Goal: Transaction & Acquisition: Purchase product/service

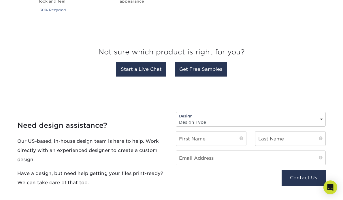
scroll to position [545, 0]
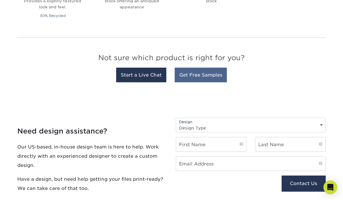
click at [190, 68] on link "Get Free Samples" at bounding box center [201, 75] width 52 height 15
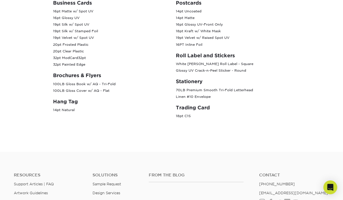
scroll to position [285, 0]
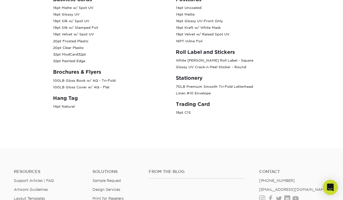
click at [330, 187] on icon "Open Intercom Messenger" at bounding box center [330, 187] width 7 height 7
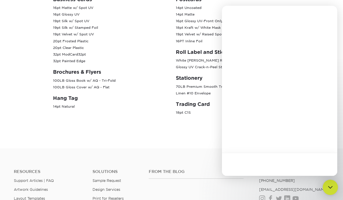
scroll to position [0, 0]
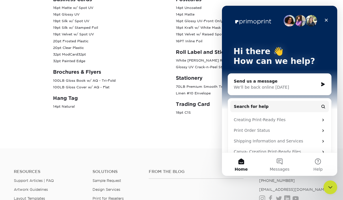
click at [327, 22] on div "Close" at bounding box center [326, 20] width 10 height 10
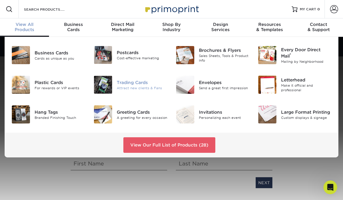
click at [95, 83] on img at bounding box center [103, 85] width 18 height 18
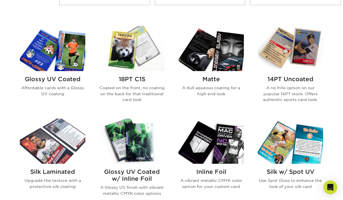
scroll to position [270, 0]
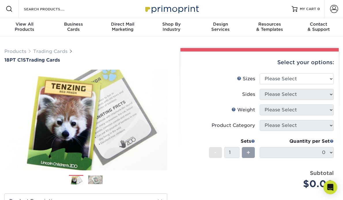
scroll to position [0, 0]
select select "2.50x3.50"
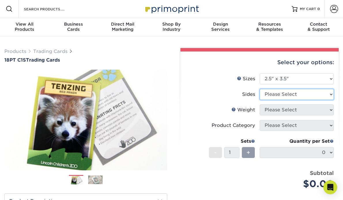
select select "32d3c223-f82c-492b-b915-ba065a00862f"
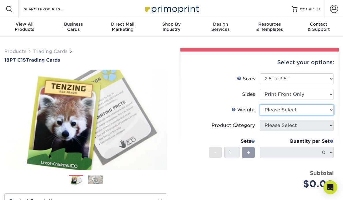
select select "18PTC1S"
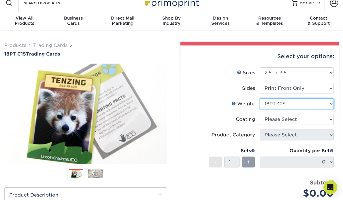
scroll to position [10, 0]
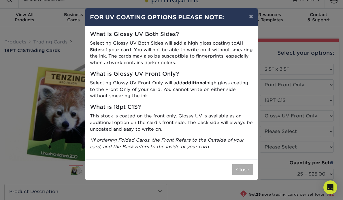
click at [238, 169] on button "Close" at bounding box center [242, 169] width 21 height 11
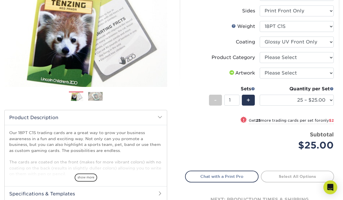
scroll to position [85, 0]
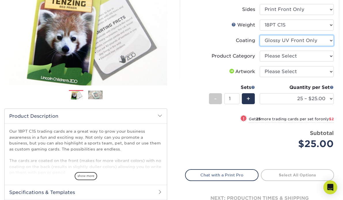
select select "3e7618de-abca-4bda-9f97-8b9129e913d8"
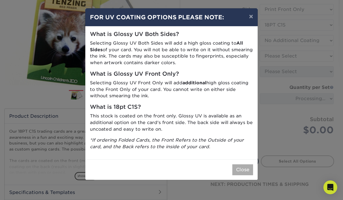
click at [245, 165] on button "Close" at bounding box center [242, 169] width 21 height 11
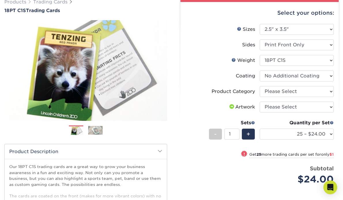
scroll to position [47, 0]
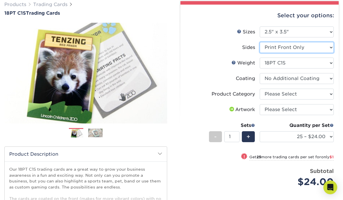
select select "13abbda7-1d64-4f25-8bb2-c179b224825d"
select select
select select "-1"
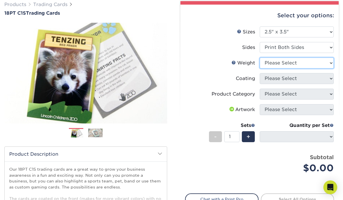
select select "18PTC1S"
select select
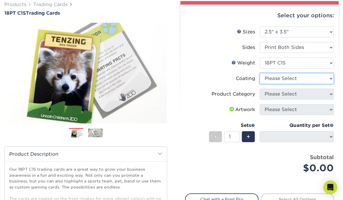
select select "1e8116af-acfc-44b1-83dc-8181aa338834"
select select "-1"
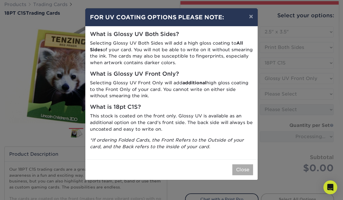
click at [238, 169] on button "Close" at bounding box center [242, 169] width 21 height 11
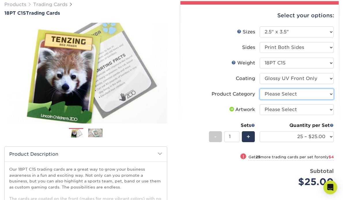
select select "c2f9bce9-36c2-409d-b101-c29d9d031e18"
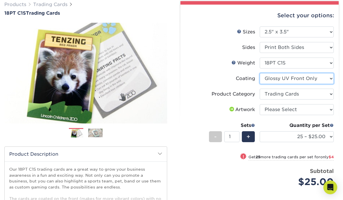
select select "3e7618de-abca-4bda-9f97-8b9129e913d8"
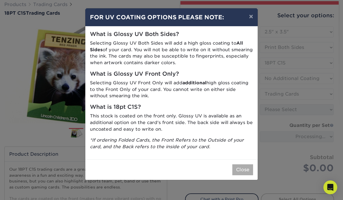
click at [242, 164] on button "Close" at bounding box center [242, 169] width 21 height 11
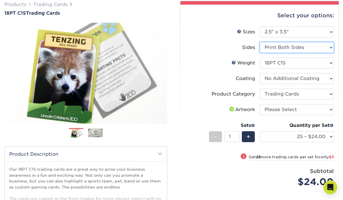
select select "32d3c223-f82c-492b-b915-ba065a00862f"
select select "-1"
select select
select select "-1"
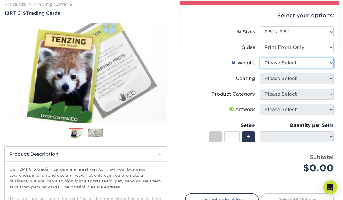
select select "18PTC1S"
select select
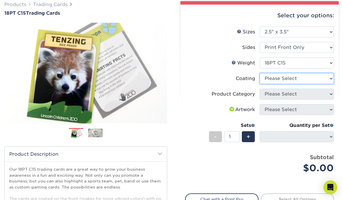
select select "1e8116af-acfc-44b1-83dc-8181aa338834"
select select "-1"
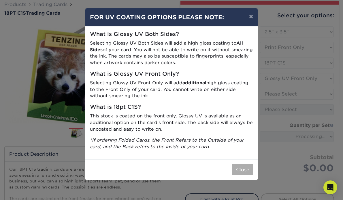
click at [245, 170] on button "Close" at bounding box center [242, 169] width 21 height 11
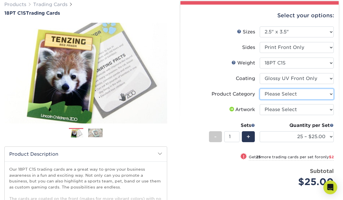
select select "c2f9bce9-36c2-409d-b101-c29d9d031e18"
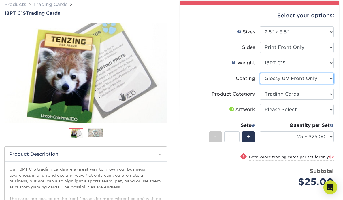
select select "3e7618de-abca-4bda-9f97-8b9129e913d8"
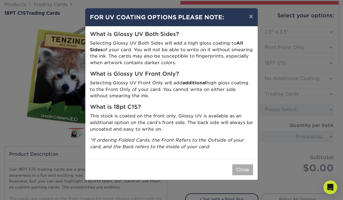
click at [240, 167] on button "Close" at bounding box center [242, 169] width 21 height 11
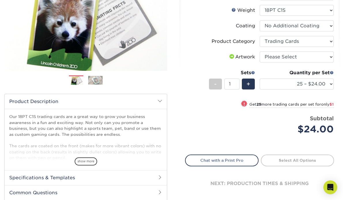
scroll to position [96, 0]
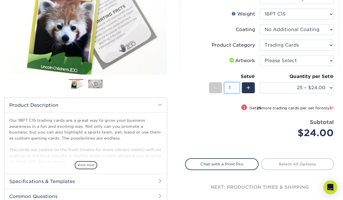
click at [229, 86] on input "1" at bounding box center [231, 87] width 15 height 11
type input "28"
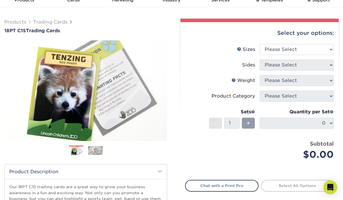
scroll to position [26, 0]
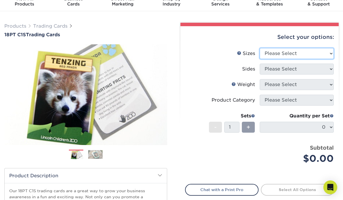
select select "2.50x3.50"
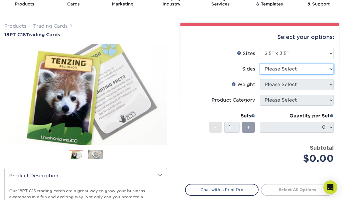
select select "32d3c223-f82c-492b-b915-ba065a00862f"
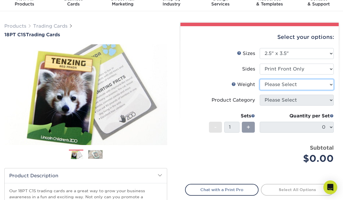
select select "18PTC1S"
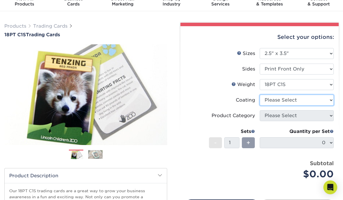
select select "1e8116af-acfc-44b1-83dc-8181aa338834"
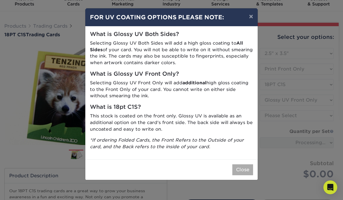
click at [249, 167] on button "Close" at bounding box center [242, 169] width 21 height 11
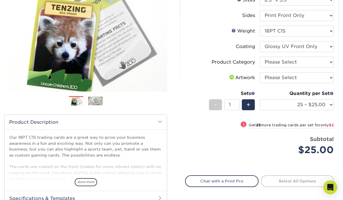
scroll to position [79, 0]
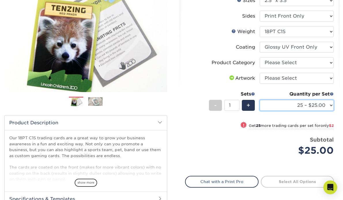
select select "250 – $48.00"
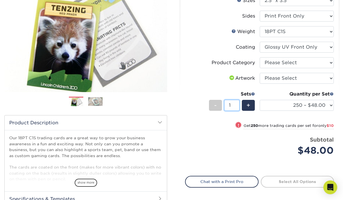
click at [230, 105] on input "1" at bounding box center [231, 105] width 15 height 11
type input "26"
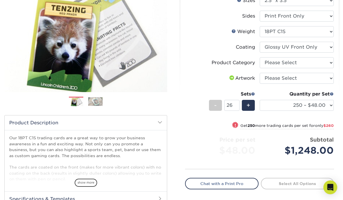
click at [223, 122] on div "! Get 250 more trading cards per set for only $260" at bounding box center [259, 129] width 148 height 14
select select "500 – $58.00"
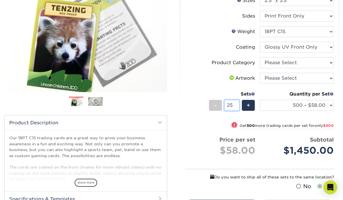
click at [237, 108] on input "25" at bounding box center [231, 105] width 15 height 11
click at [238, 104] on input "26" at bounding box center [231, 105] width 15 height 11
click at [238, 104] on input "27" at bounding box center [231, 105] width 15 height 11
click at [238, 104] on input "28" at bounding box center [231, 105] width 15 height 11
click at [238, 104] on input "29" at bounding box center [231, 105] width 15 height 11
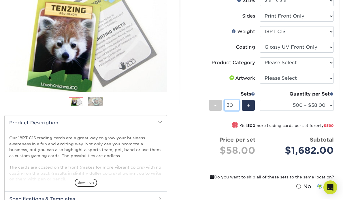
click at [238, 104] on input "30" at bounding box center [231, 105] width 15 height 11
click at [238, 104] on input "31" at bounding box center [231, 105] width 15 height 11
click at [238, 104] on input "32" at bounding box center [231, 105] width 15 height 11
click at [238, 104] on input "33" at bounding box center [231, 105] width 15 height 11
click at [238, 104] on input "34" at bounding box center [231, 105] width 15 height 11
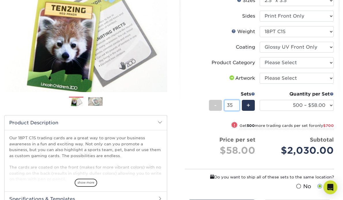
click at [238, 104] on input "35" at bounding box center [231, 105] width 15 height 11
click at [238, 104] on input "36" at bounding box center [231, 105] width 15 height 11
click at [238, 104] on input "37" at bounding box center [231, 105] width 15 height 11
click at [238, 104] on input "38" at bounding box center [231, 105] width 15 height 11
click at [238, 104] on input "39" at bounding box center [231, 105] width 15 height 11
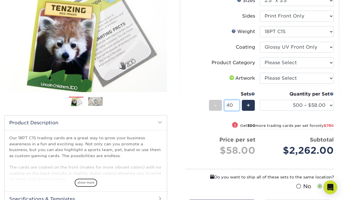
click at [238, 104] on input "40" at bounding box center [231, 105] width 15 height 11
click at [238, 104] on input "41" at bounding box center [231, 105] width 15 height 11
click at [238, 104] on input "42" at bounding box center [231, 105] width 15 height 11
click at [238, 104] on input "43" at bounding box center [231, 105] width 15 height 11
click at [238, 104] on input "44" at bounding box center [231, 105] width 15 height 11
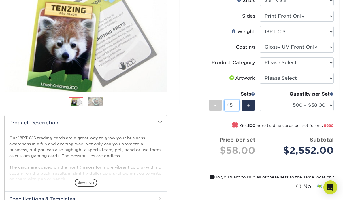
click at [238, 104] on input "45" at bounding box center [231, 105] width 15 height 11
click at [238, 104] on input "46" at bounding box center [231, 105] width 15 height 11
click at [238, 104] on input "47" at bounding box center [231, 105] width 15 height 11
click at [238, 104] on input "48" at bounding box center [231, 105] width 15 height 11
click at [238, 104] on input "49" at bounding box center [231, 105] width 15 height 11
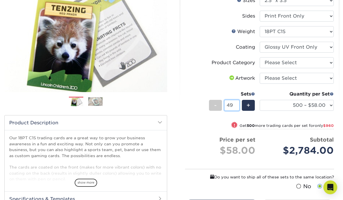
type input "50"
click at [238, 104] on input "50" at bounding box center [231, 105] width 15 height 11
click at [238, 103] on input "50" at bounding box center [231, 105] width 15 height 11
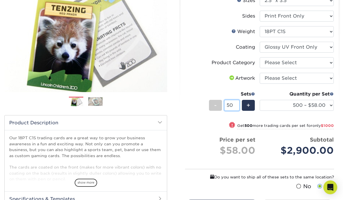
click at [238, 103] on input "50" at bounding box center [231, 105] width 15 height 11
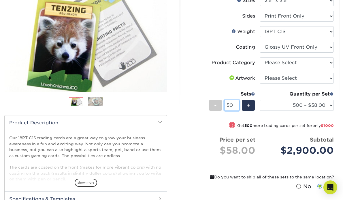
click at [238, 103] on input "50" at bounding box center [231, 105] width 15 height 11
select select "250 – $48.00"
click at [239, 106] on div "+" at bounding box center [246, 106] width 15 height 13
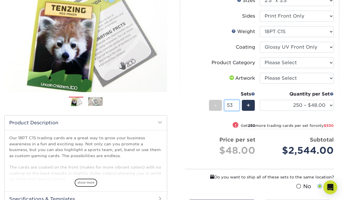
click at [239, 106] on input "53" at bounding box center [231, 105] width 15 height 11
click at [238, 106] on input "50" at bounding box center [231, 105] width 15 height 11
click at [238, 106] on input "49" at bounding box center [231, 105] width 15 height 11
click at [238, 106] on input "48" at bounding box center [231, 105] width 15 height 11
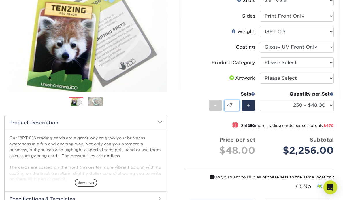
click at [238, 106] on input "47" at bounding box center [231, 105] width 15 height 11
click at [238, 106] on input "46" at bounding box center [231, 105] width 15 height 11
click at [238, 106] on input "45" at bounding box center [231, 105] width 15 height 11
click at [238, 106] on input "44" at bounding box center [231, 105] width 15 height 11
click at [238, 106] on input "43" at bounding box center [231, 105] width 15 height 11
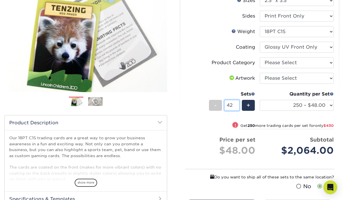
click at [238, 106] on input "42" at bounding box center [231, 105] width 15 height 11
click at [238, 106] on input "41" at bounding box center [231, 105] width 15 height 11
click at [238, 106] on input "40" at bounding box center [231, 105] width 15 height 11
click at [238, 106] on input "39" at bounding box center [231, 105] width 15 height 11
click at [238, 106] on input "38" at bounding box center [231, 105] width 15 height 11
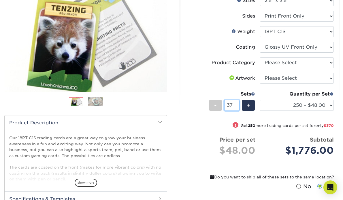
click at [238, 106] on input "37" at bounding box center [231, 105] width 15 height 11
click at [238, 106] on input "36" at bounding box center [231, 105] width 15 height 11
click at [238, 106] on input "35" at bounding box center [231, 105] width 15 height 11
click at [238, 106] on input "34" at bounding box center [231, 105] width 15 height 11
click at [238, 106] on input "33" at bounding box center [231, 105] width 15 height 11
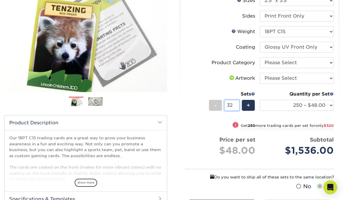
click at [238, 106] on input "32" at bounding box center [231, 105] width 15 height 11
click at [238, 106] on input "31" at bounding box center [231, 105] width 15 height 11
click at [238, 106] on input "30" at bounding box center [231, 105] width 15 height 11
click at [238, 106] on input "29" at bounding box center [231, 105] width 15 height 11
click at [238, 106] on input "28" at bounding box center [231, 105] width 15 height 11
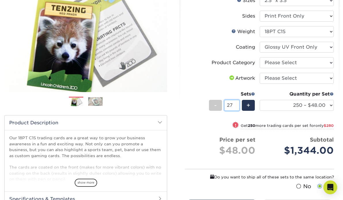
click at [238, 106] on input "27" at bounding box center [231, 105] width 15 height 11
click at [238, 106] on input "26" at bounding box center [231, 105] width 15 height 11
click at [238, 106] on input "25" at bounding box center [231, 105] width 15 height 11
click at [238, 106] on input "24" at bounding box center [231, 105] width 15 height 11
click at [238, 106] on input "23" at bounding box center [231, 105] width 15 height 11
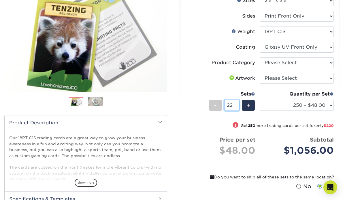
click at [238, 106] on input "22" at bounding box center [231, 105] width 15 height 11
click at [238, 106] on input "21" at bounding box center [231, 105] width 15 height 11
click at [238, 106] on input "20" at bounding box center [231, 105] width 15 height 11
click at [238, 106] on input "19" at bounding box center [231, 105] width 15 height 11
click at [238, 105] on input "18" at bounding box center [231, 105] width 15 height 11
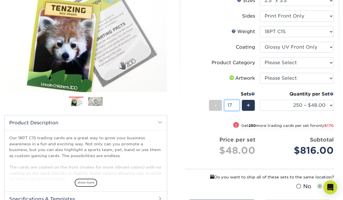
click at [238, 105] on input "17" at bounding box center [231, 105] width 15 height 11
click at [238, 105] on input "16" at bounding box center [231, 105] width 15 height 11
click at [238, 105] on input "15" at bounding box center [231, 105] width 15 height 11
click at [238, 105] on input "16" at bounding box center [231, 105] width 15 height 11
click at [238, 105] on input "17" at bounding box center [231, 105] width 15 height 11
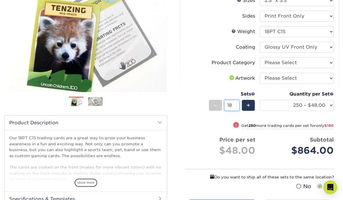
click at [238, 105] on input "18" at bounding box center [231, 105] width 15 height 11
click at [238, 105] on input "19" at bounding box center [231, 105] width 15 height 11
click at [238, 105] on input "20" at bounding box center [231, 105] width 15 height 11
click at [238, 105] on input "21" at bounding box center [231, 105] width 15 height 11
click at [238, 105] on input "22" at bounding box center [231, 105] width 15 height 11
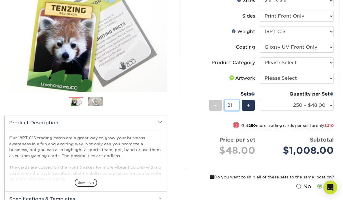
click at [238, 107] on input "21" at bounding box center [231, 105] width 15 height 11
click at [238, 107] on input "20" at bounding box center [231, 105] width 15 height 11
click at [238, 107] on input "19" at bounding box center [231, 105] width 15 height 11
click at [238, 107] on input "18" at bounding box center [231, 105] width 15 height 11
click at [238, 107] on input "17" at bounding box center [231, 105] width 15 height 11
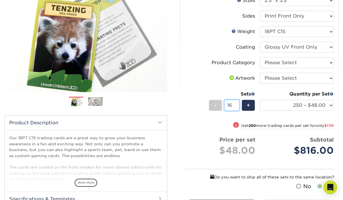
click at [238, 107] on input "16" at bounding box center [231, 105] width 15 height 11
click at [238, 107] on input "15" at bounding box center [231, 105] width 15 height 11
click at [238, 107] on input "14" at bounding box center [231, 105] width 15 height 11
click at [238, 107] on input "13" at bounding box center [231, 105] width 15 height 11
click at [238, 107] on input "12" at bounding box center [231, 105] width 15 height 11
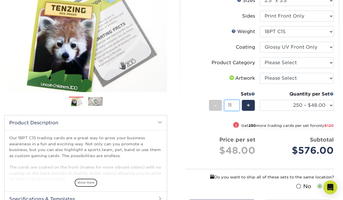
click at [238, 107] on input "11" at bounding box center [231, 105] width 15 height 11
click at [238, 107] on input "10" at bounding box center [231, 105] width 15 height 11
click at [238, 107] on input "9" at bounding box center [231, 105] width 15 height 11
click at [238, 107] on input "8" at bounding box center [231, 105] width 15 height 11
click at [238, 107] on input "7" at bounding box center [231, 105] width 15 height 11
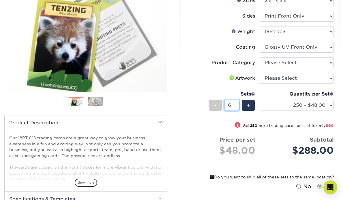
click at [238, 107] on input "6" at bounding box center [231, 105] width 15 height 11
click at [238, 107] on input "5" at bounding box center [231, 105] width 15 height 11
click at [238, 107] on input "4" at bounding box center [231, 105] width 15 height 11
click at [238, 107] on input "3" at bounding box center [231, 105] width 15 height 11
click at [238, 107] on input "2" at bounding box center [231, 105] width 15 height 11
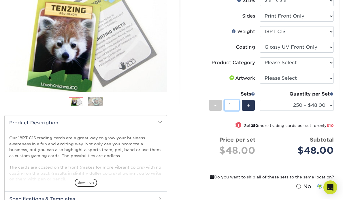
click at [238, 107] on input "1" at bounding box center [231, 105] width 15 height 11
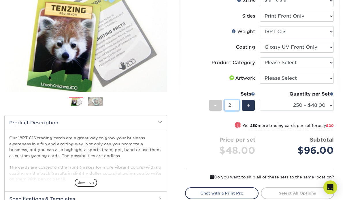
click at [238, 103] on input "2" at bounding box center [231, 105] width 15 height 11
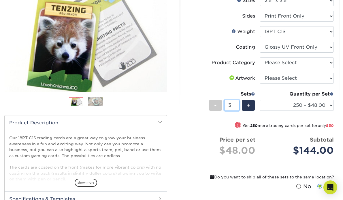
click at [238, 103] on input "3" at bounding box center [231, 105] width 15 height 11
click at [238, 103] on input "4" at bounding box center [231, 105] width 15 height 11
click at [237, 104] on input "5" at bounding box center [231, 105] width 15 height 11
click at [237, 104] on input "6" at bounding box center [231, 105] width 15 height 11
click at [237, 104] on input "7" at bounding box center [231, 105] width 15 height 11
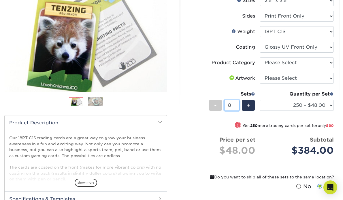
click at [237, 104] on input "8" at bounding box center [231, 105] width 15 height 11
click at [237, 104] on input "9" at bounding box center [231, 105] width 15 height 11
type input "10"
click at [237, 104] on input "10" at bounding box center [231, 105] width 15 height 11
click at [256, 125] on small "Get 250 more trading cards per set for only $100" at bounding box center [287, 127] width 93 height 6
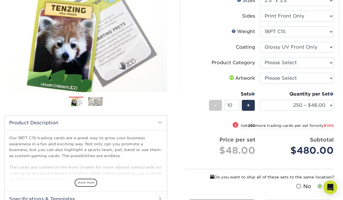
select select "500 – $58.00"
click at [236, 107] on input "9" at bounding box center [231, 105] width 15 height 11
click at [236, 107] on input "8" at bounding box center [231, 105] width 15 height 11
click at [236, 107] on input "7" at bounding box center [231, 105] width 15 height 11
click at [236, 107] on input "6" at bounding box center [231, 105] width 15 height 11
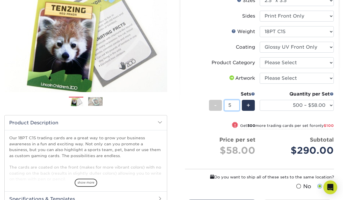
click at [236, 107] on input "5" at bounding box center [231, 105] width 15 height 11
click at [236, 107] on input "4" at bounding box center [231, 105] width 15 height 11
click at [236, 107] on input "3" at bounding box center [231, 105] width 15 height 11
click at [236, 107] on input "2" at bounding box center [231, 105] width 15 height 11
type input "1"
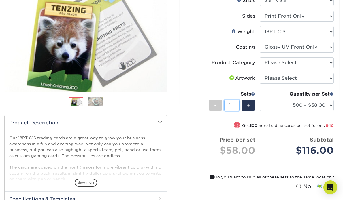
click at [236, 107] on input "1" at bounding box center [231, 105] width 15 height 11
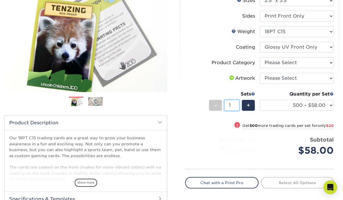
click at [236, 107] on input "1" at bounding box center [231, 105] width 15 height 11
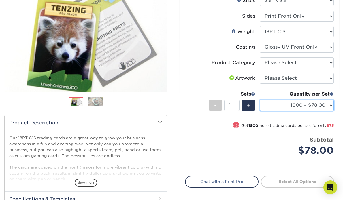
select select "100 – $38.00"
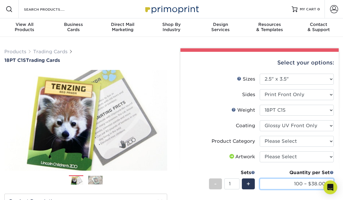
scroll to position [0, 0]
